Goal: Information Seeking & Learning: Learn about a topic

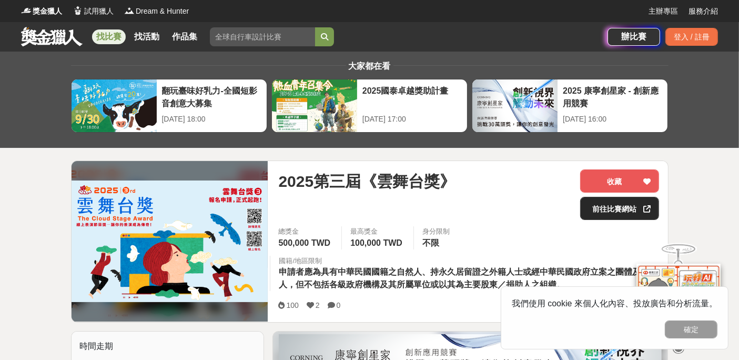
click at [615, 212] on link "前往比賽網站" at bounding box center [619, 208] width 79 height 23
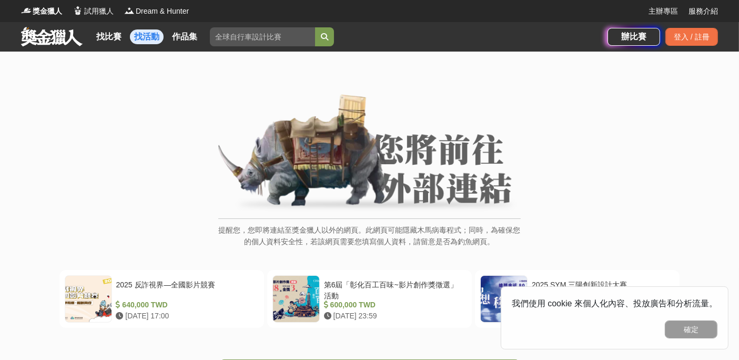
click at [152, 41] on link "找活動" at bounding box center [147, 36] width 34 height 15
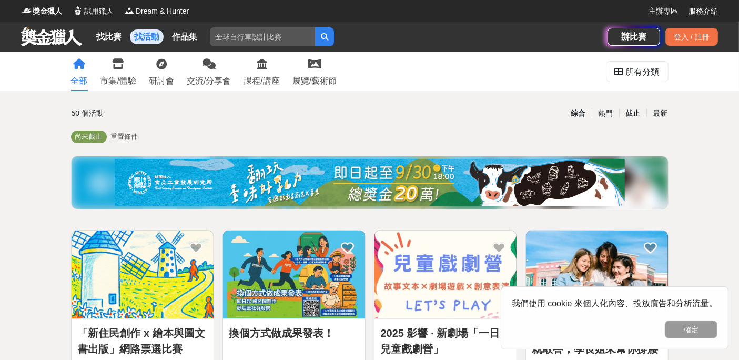
click at [55, 37] on link at bounding box center [52, 36] width 64 height 20
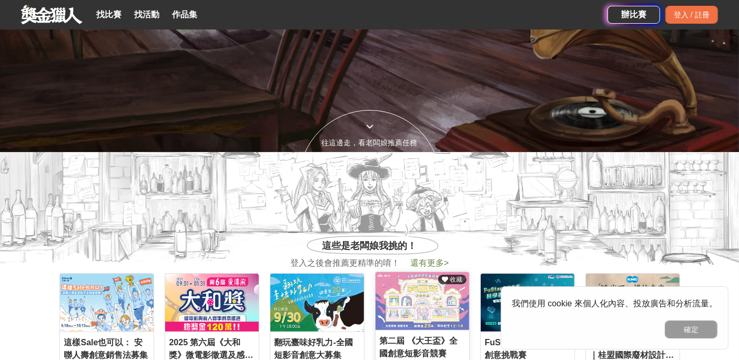
scroll to position [350, 0]
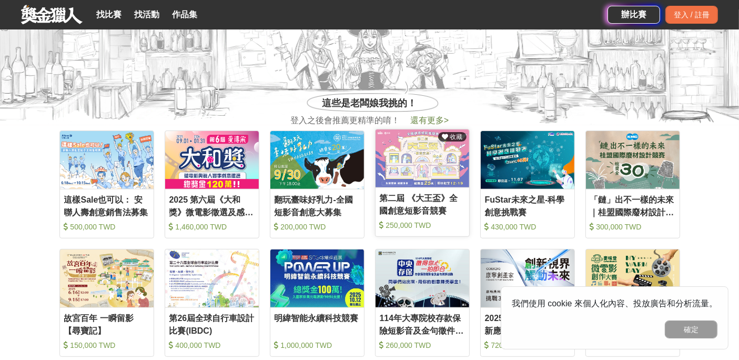
click at [411, 208] on div "第二屆 《大王盃》全國創意短影音競賽" at bounding box center [422, 204] width 85 height 24
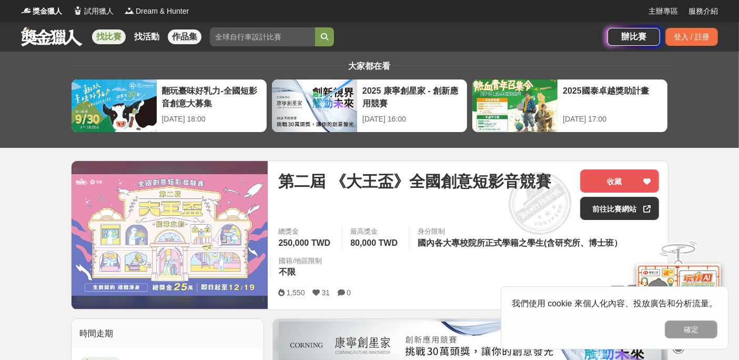
click at [177, 39] on link "作品集" at bounding box center [185, 36] width 34 height 15
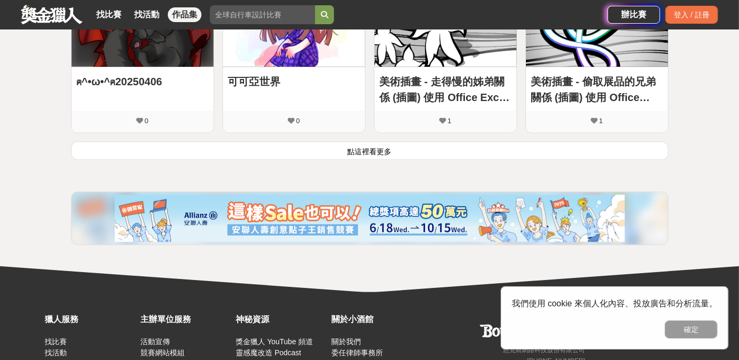
scroll to position [779, 0]
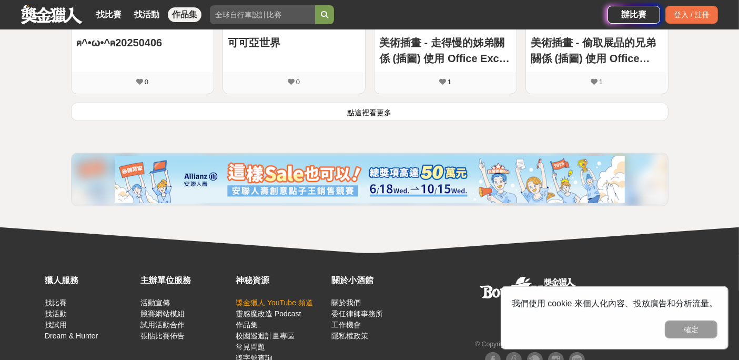
click at [299, 302] on link "獎金獵人 YouTube 頻道" at bounding box center [274, 302] width 77 height 8
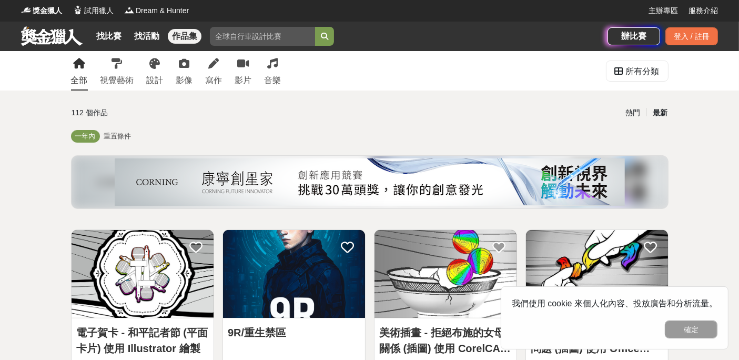
scroll to position [0, 0]
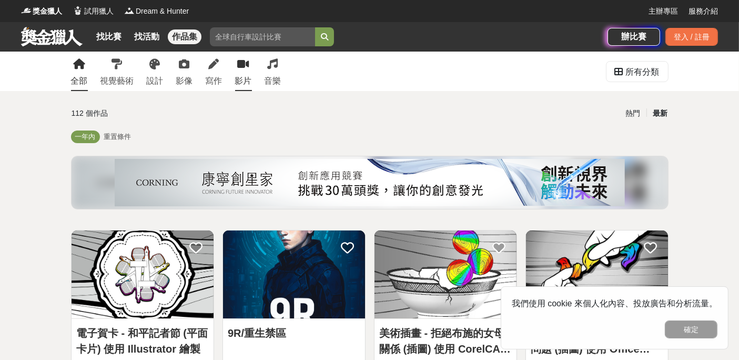
click at [240, 67] on icon at bounding box center [243, 64] width 12 height 11
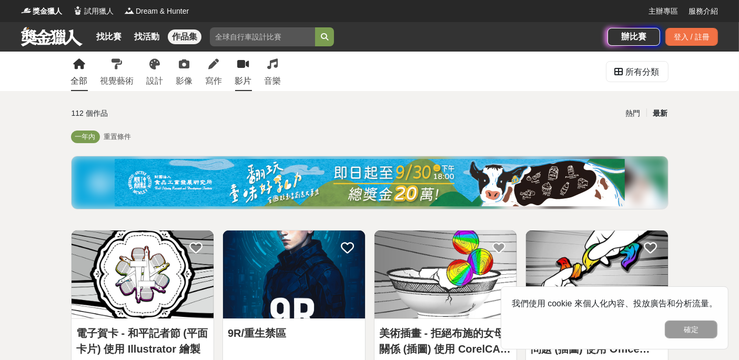
click at [240, 67] on icon at bounding box center [243, 64] width 12 height 11
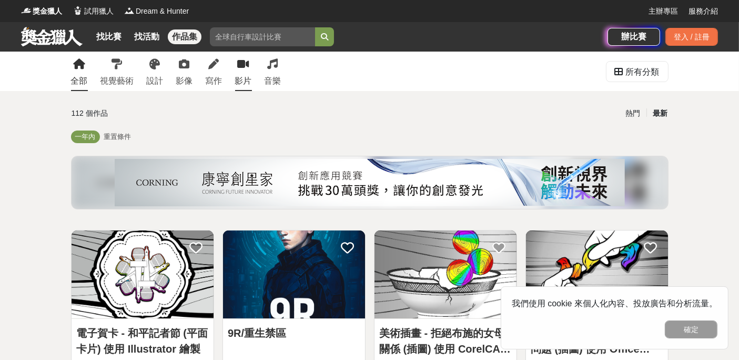
click at [245, 77] on div "影片" at bounding box center [243, 81] width 17 height 13
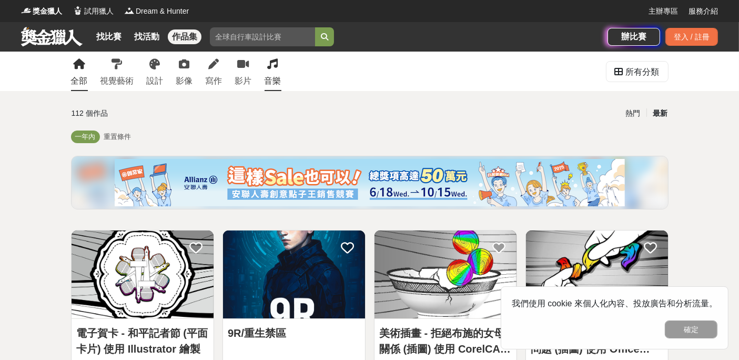
click at [269, 79] on div "音樂" at bounding box center [273, 81] width 17 height 13
click at [119, 81] on div "視覺藝術" at bounding box center [118, 81] width 34 height 13
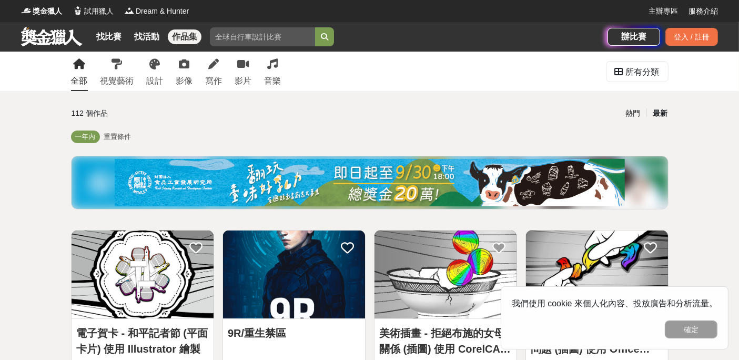
click at [74, 76] on div "全部" at bounding box center [79, 81] width 17 height 13
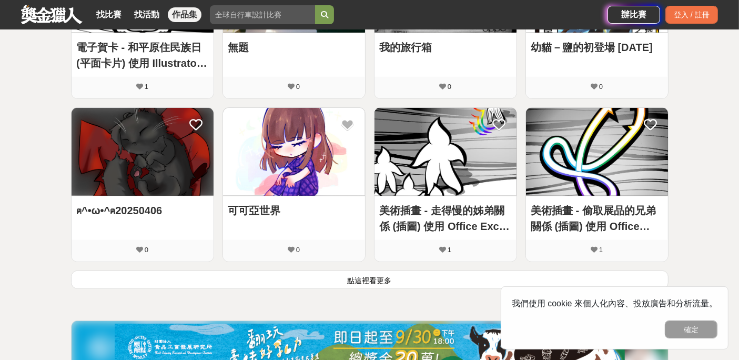
scroll to position [740, 0]
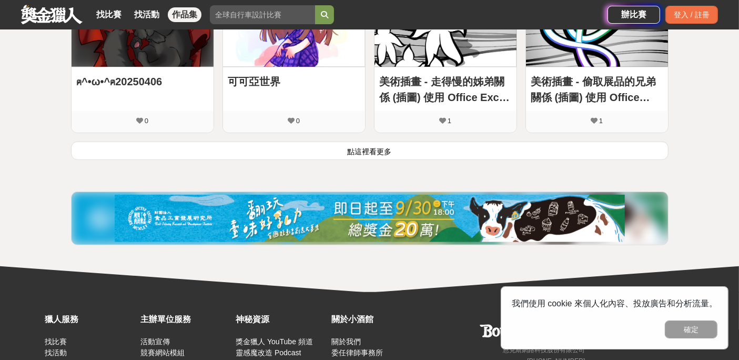
click at [372, 152] on button "點這裡看更多" at bounding box center [370, 151] width 598 height 18
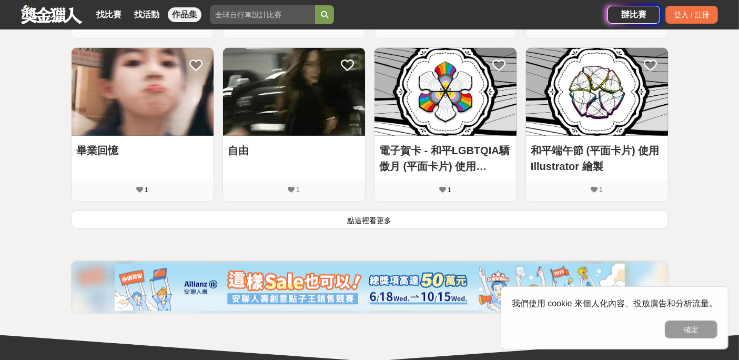
scroll to position [1463, 0]
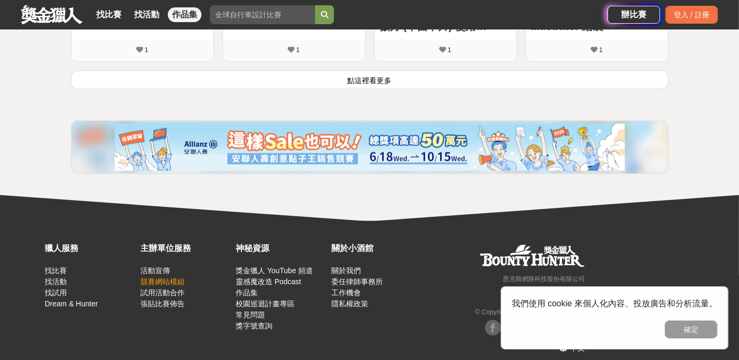
click at [175, 281] on link "競賽網站模組" at bounding box center [163, 281] width 44 height 8
